Goal: Task Accomplishment & Management: Complete application form

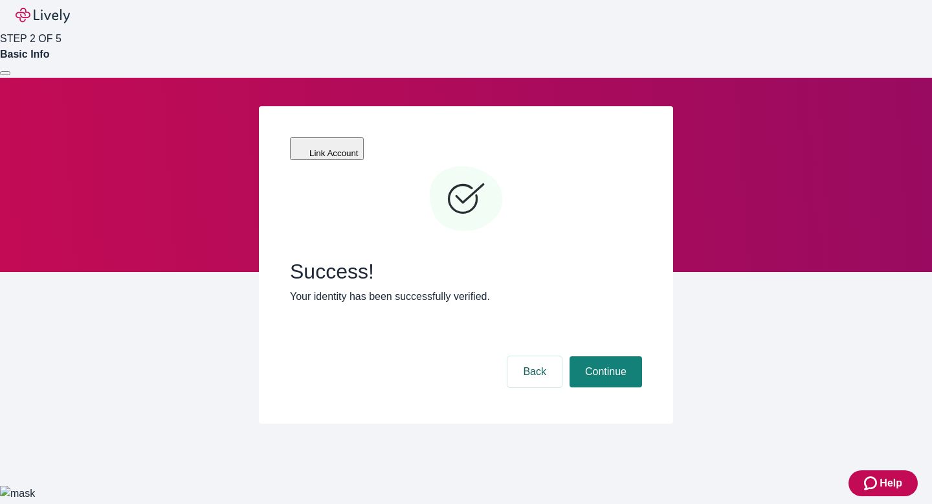
click at [664, 35] on nav "STEP 2 OF 5 Basic Info" at bounding box center [466, 39] width 932 height 78
click at [630, 14] on nav "STEP 2 OF 5 Basic Info" at bounding box center [466, 39] width 932 height 78
click at [637, 356] on button "Continue" at bounding box center [606, 371] width 73 height 31
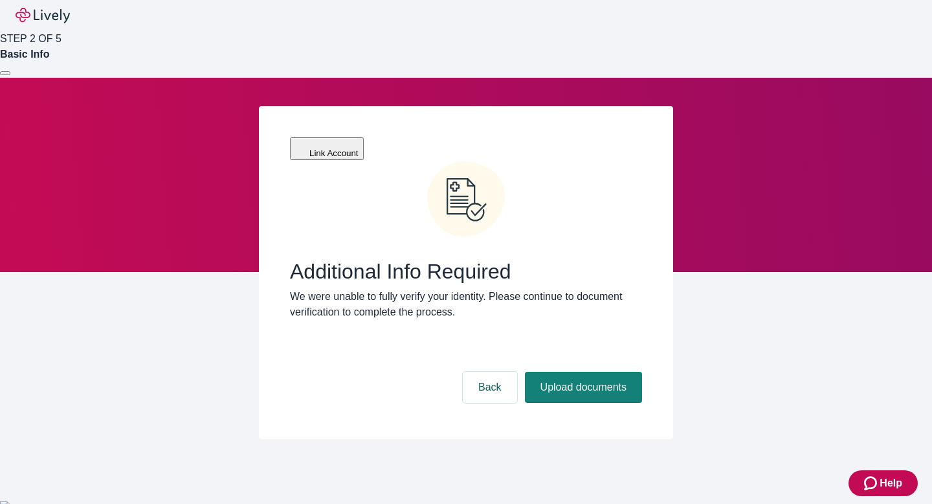
click at [10, 71] on button at bounding box center [5, 73] width 10 height 4
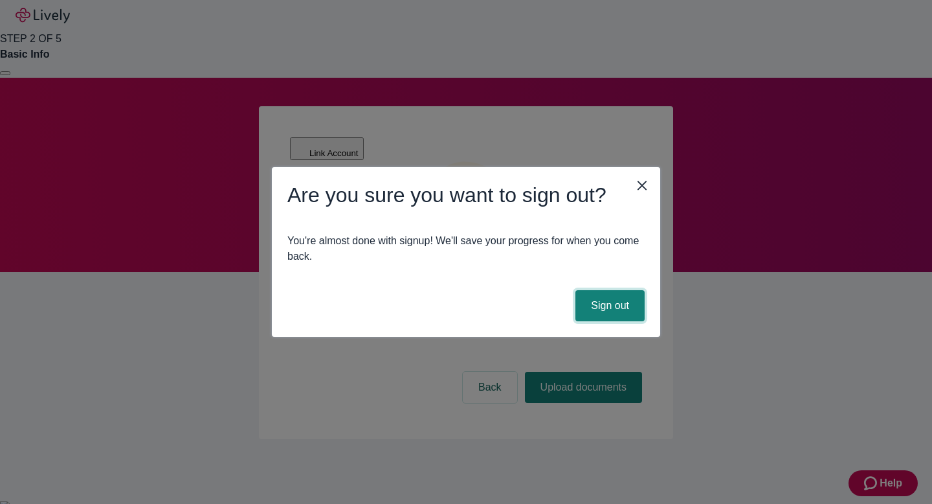
click at [620, 319] on button "Sign out" at bounding box center [610, 305] width 69 height 31
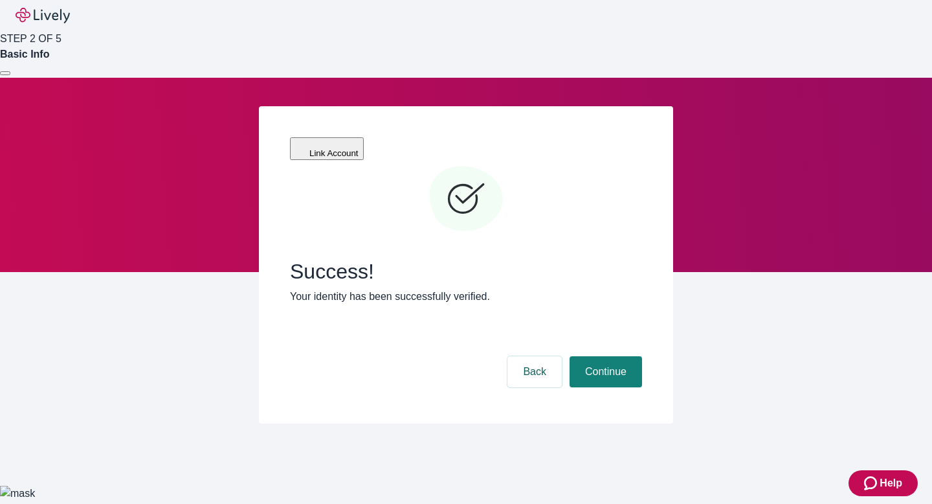
click at [750, 350] on div "Link Account Success! Your identity has been successfully verified. Back Contin…" at bounding box center [466, 264] width 622 height 317
click at [5, 73] on div at bounding box center [5, 73] width 0 height 0
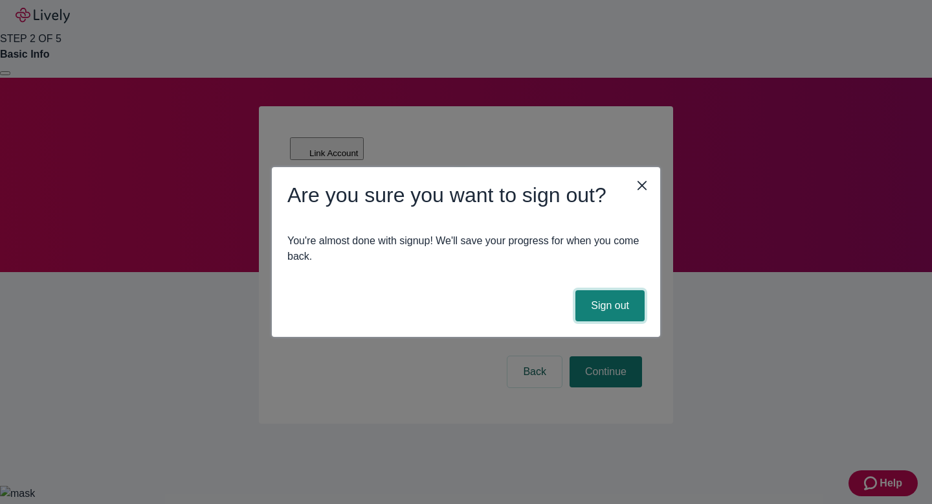
click at [619, 295] on button "Sign out" at bounding box center [610, 305] width 69 height 31
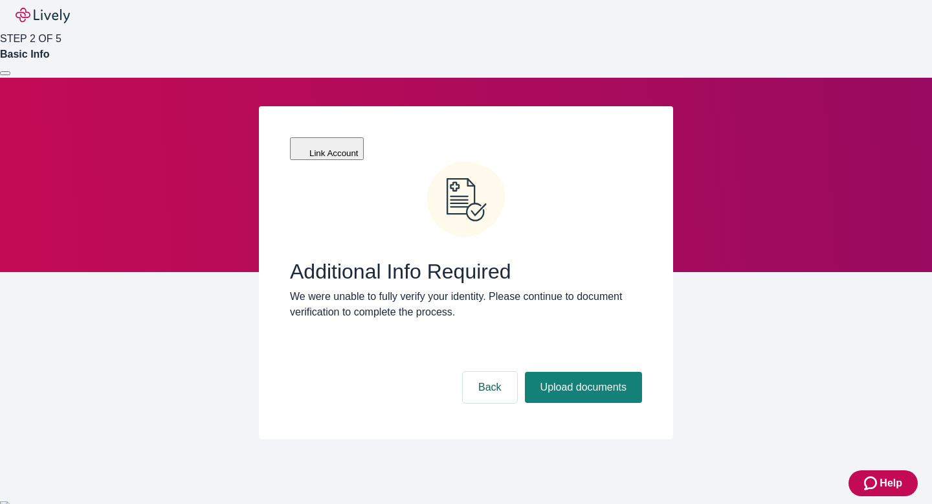
click at [5, 73] on div at bounding box center [5, 73] width 0 height 0
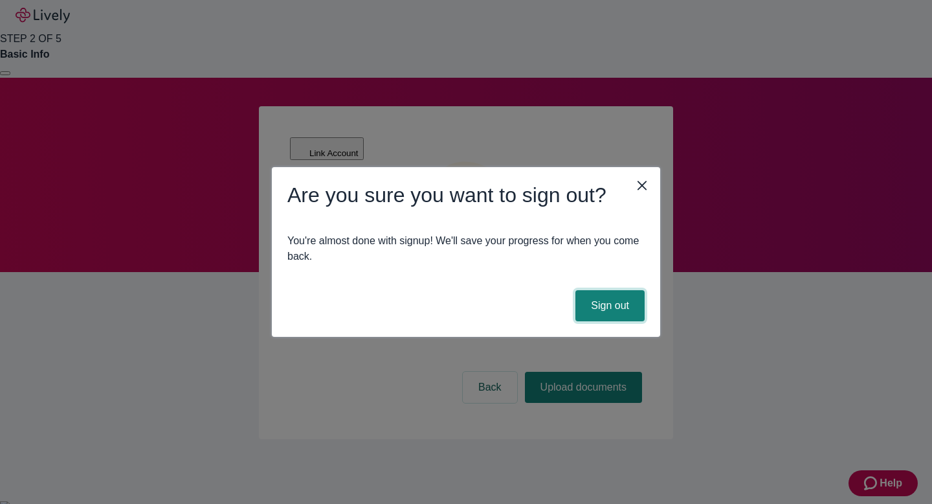
click at [616, 306] on button "Sign out" at bounding box center [610, 305] width 69 height 31
